Goal: Navigation & Orientation: Find specific page/section

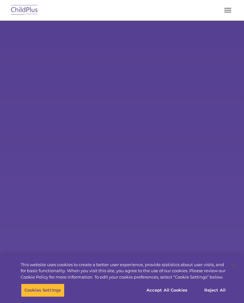
select select "MEDIUM"
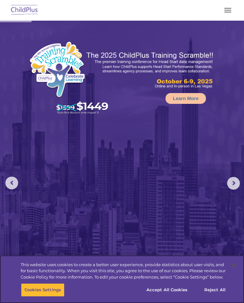
click at [170, 288] on button "Accept All Cookies" at bounding box center [167, 289] width 48 height 13
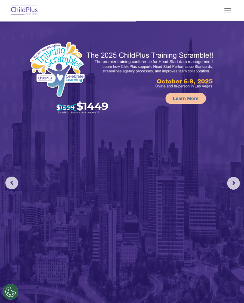
click at [231, 8] on button "button" at bounding box center [227, 10] width 13 height 10
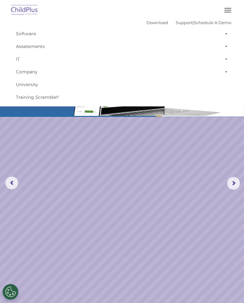
click at [227, 6] on button "button" at bounding box center [227, 10] width 13 height 10
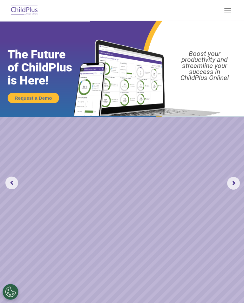
click at [231, 185] on rs-arrow at bounding box center [233, 183] width 13 height 13
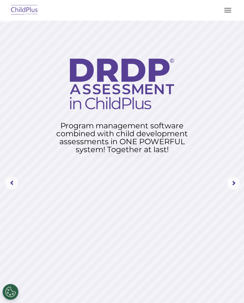
click at [236, 180] on rs-arrow at bounding box center [233, 183] width 13 height 13
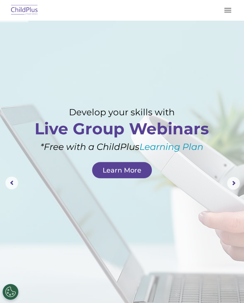
click at [235, 183] on rs-arrow at bounding box center [233, 183] width 13 height 13
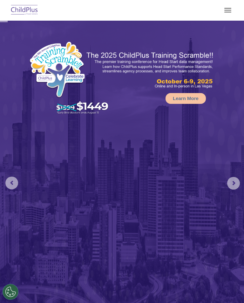
select select "MEDIUM"
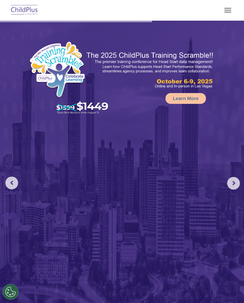
click at [227, 6] on button "button" at bounding box center [227, 10] width 13 height 10
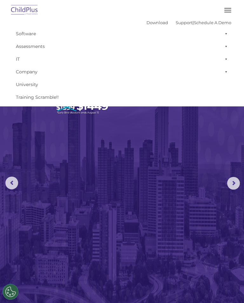
click at [226, 30] on span at bounding box center [225, 33] width 6 height 13
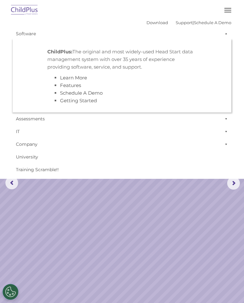
click at [226, 34] on span at bounding box center [225, 33] width 6 height 13
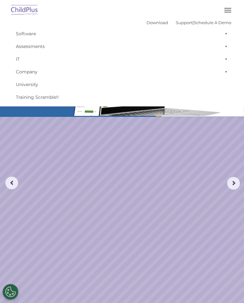
click at [225, 45] on span at bounding box center [225, 46] width 6 height 13
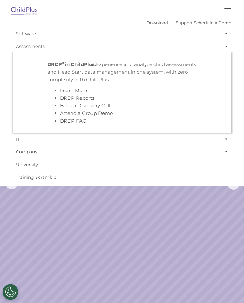
click at [226, 43] on span at bounding box center [225, 46] width 6 height 13
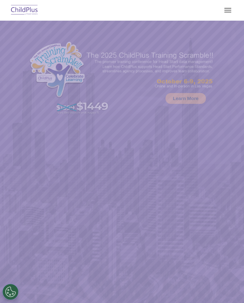
select select "MEDIUM"
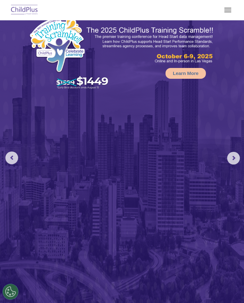
scroll to position [25, 0]
click at [228, 9] on button "button" at bounding box center [227, 10] width 13 height 10
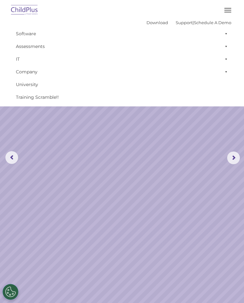
click at [224, 69] on span at bounding box center [225, 71] width 6 height 13
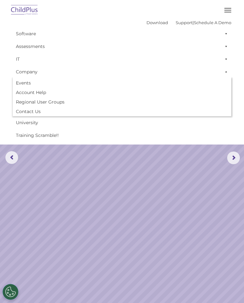
click at [30, 91] on link "Account Help" at bounding box center [122, 93] width 218 height 10
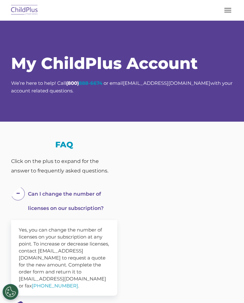
select select "MEDIUM"
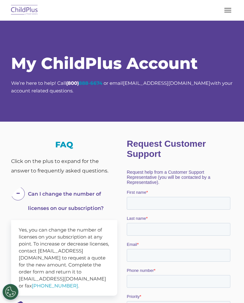
click at [227, 11] on button "button" at bounding box center [227, 10] width 13 height 10
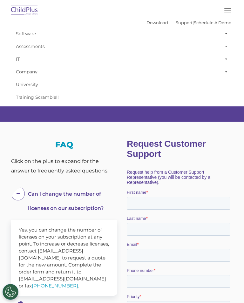
click at [22, 75] on link "Company" at bounding box center [122, 71] width 218 height 13
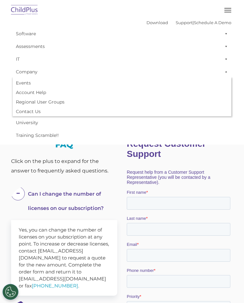
click at [27, 77] on link "Company" at bounding box center [122, 71] width 218 height 13
click at [225, 74] on span at bounding box center [225, 71] width 6 height 13
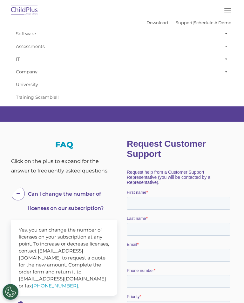
click at [17, 11] on img at bounding box center [25, 10] width 30 height 15
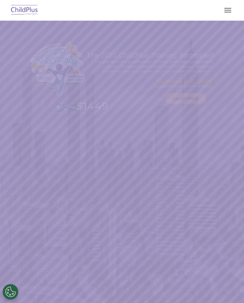
select select "MEDIUM"
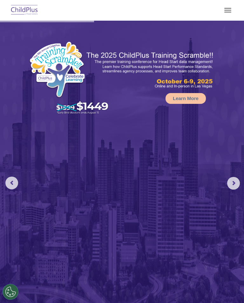
click at [8, 294] on button "Cookies Settings" at bounding box center [11, 292] width 16 height 16
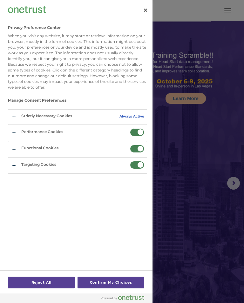
click at [144, 5] on button "Close" at bounding box center [145, 10] width 14 height 14
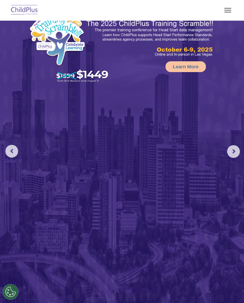
click at [234, 154] on rs-arrow at bounding box center [233, 151] width 13 height 13
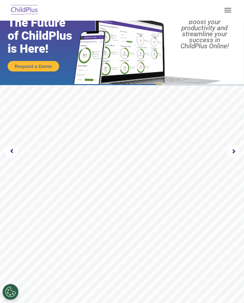
click at [233, 151] on rs-arrow at bounding box center [233, 151] width 13 height 13
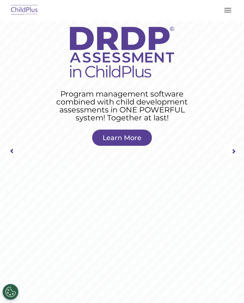
click at [231, 148] on rs-arrow at bounding box center [233, 151] width 13 height 13
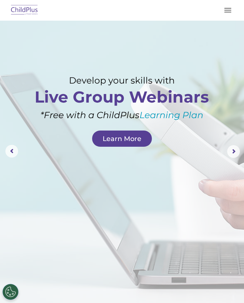
click at [233, 154] on rs-arrow at bounding box center [233, 151] width 13 height 13
